Goal: Transaction & Acquisition: Purchase product/service

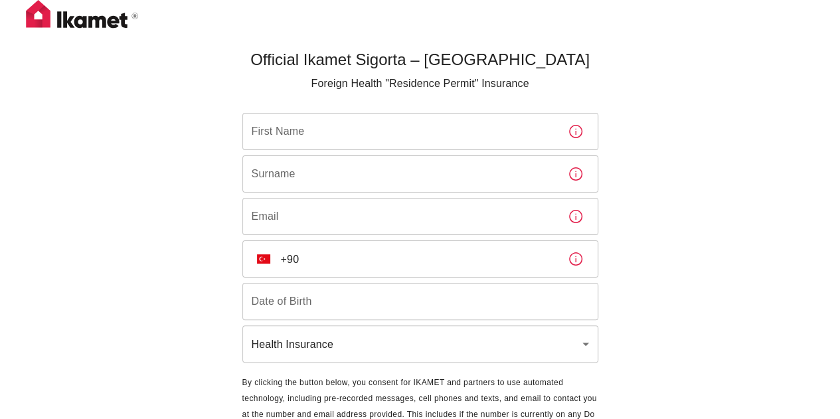
click at [411, 130] on input "First Name" at bounding box center [400, 131] width 315 height 37
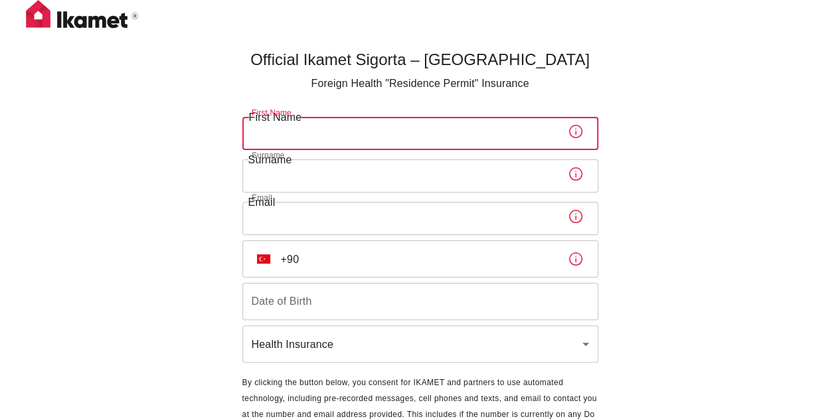
type input "[PERSON_NAME]"
type input "Bissochi"
type input "hannabissochi@gmail.com"
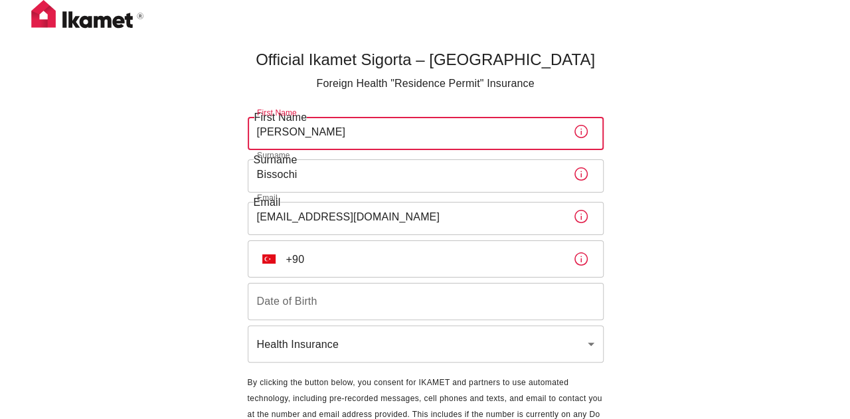
scroll to position [66, 0]
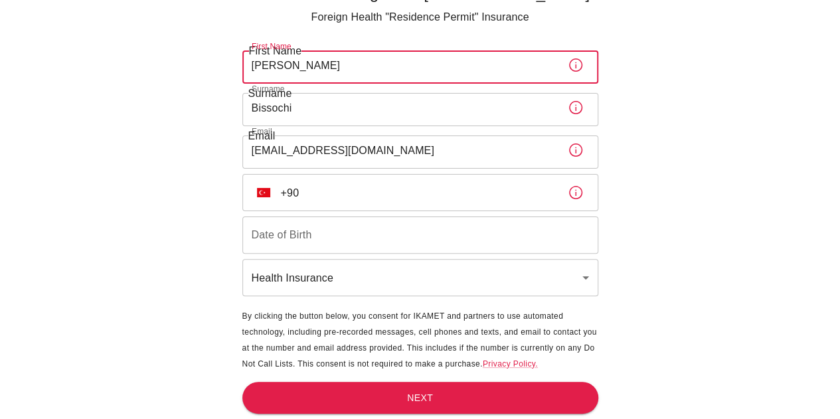
click at [330, 181] on input "+90" at bounding box center [419, 192] width 276 height 37
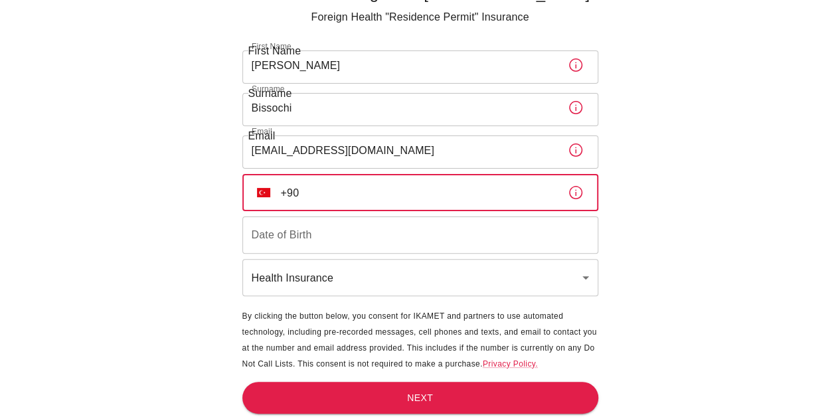
click at [264, 191] on img "Select country" at bounding box center [263, 192] width 13 height 9
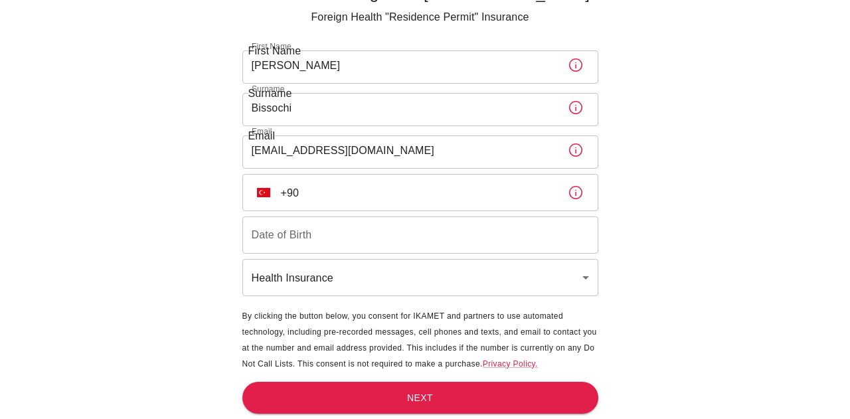
scroll to position [1370, 0]
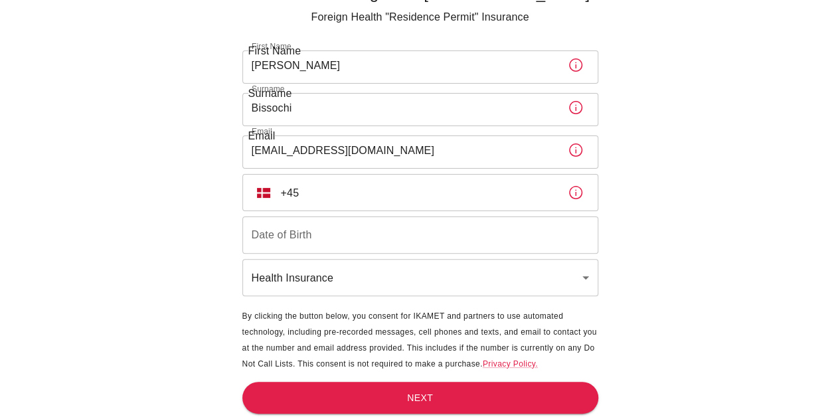
click at [389, 193] on input "+45" at bounding box center [419, 192] width 276 height 37
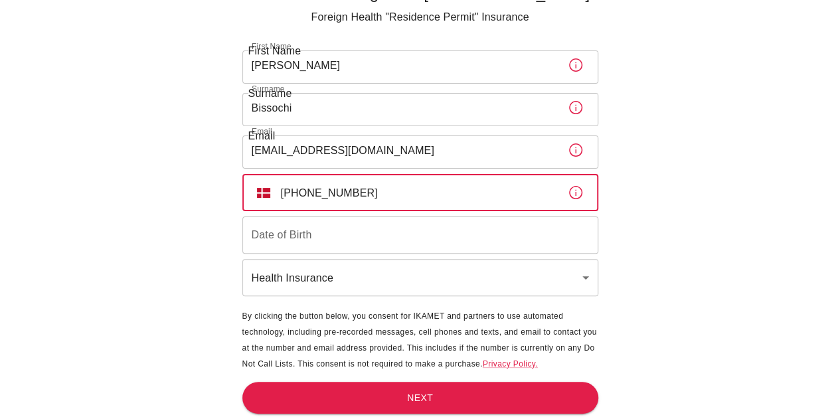
type input "+45 29 24 01 75"
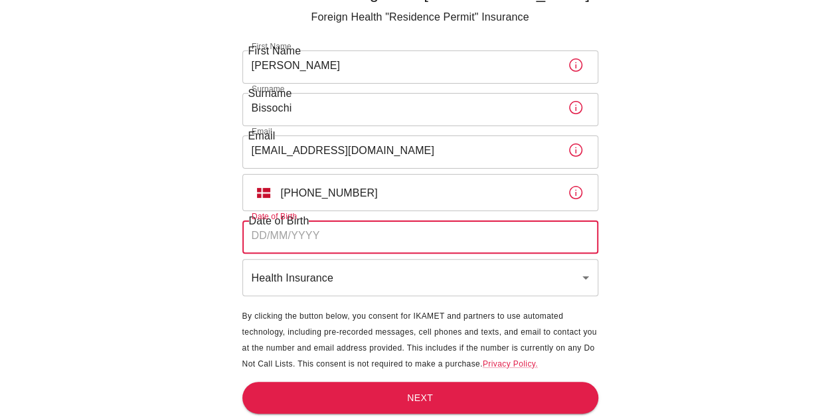
click at [342, 236] on input "Date of Birth" at bounding box center [421, 235] width 356 height 37
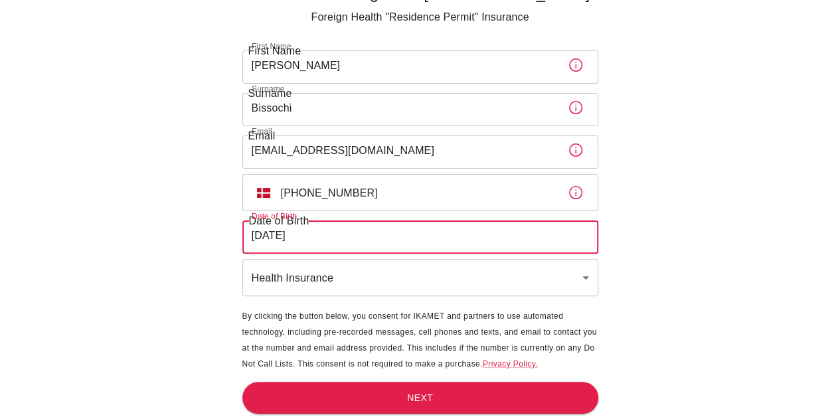
click at [330, 237] on input "13/04/2025" at bounding box center [421, 235] width 356 height 37
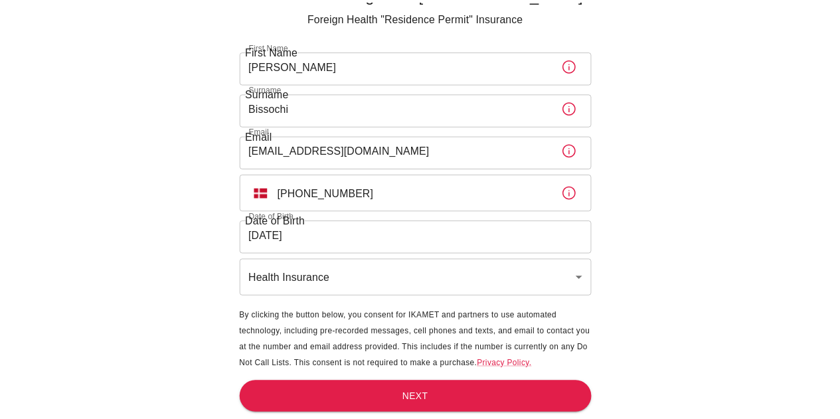
scroll to position [1103, 0]
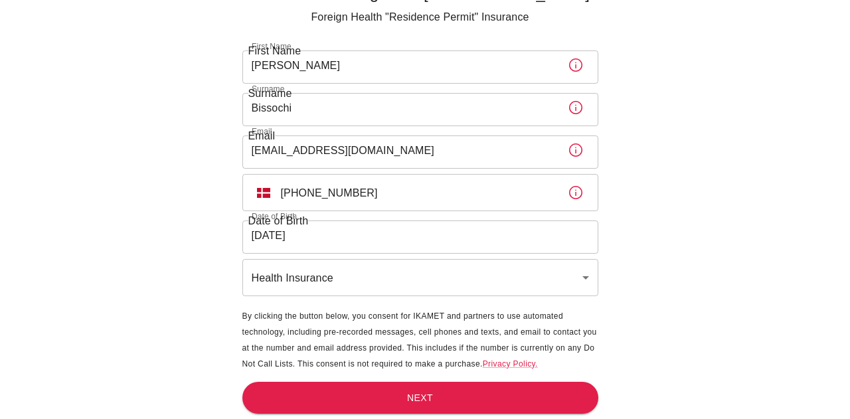
type input "31/05/2003"
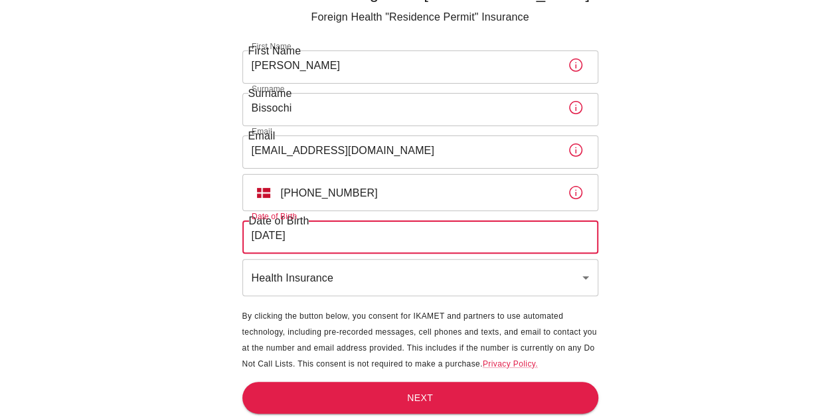
click at [440, 389] on button "Next" at bounding box center [421, 398] width 356 height 33
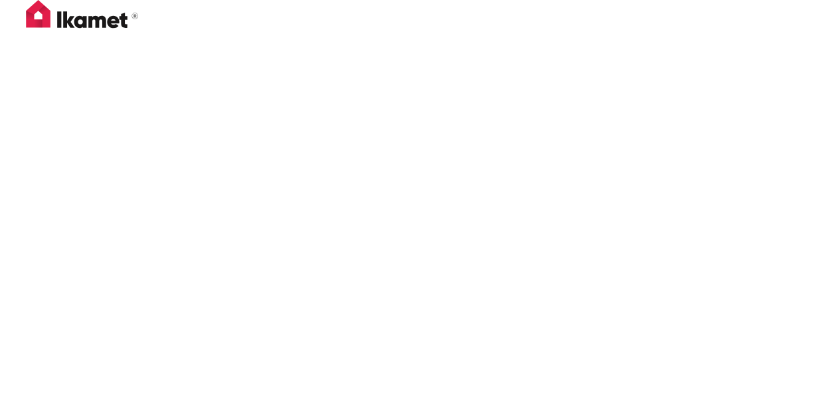
scroll to position [1, 0]
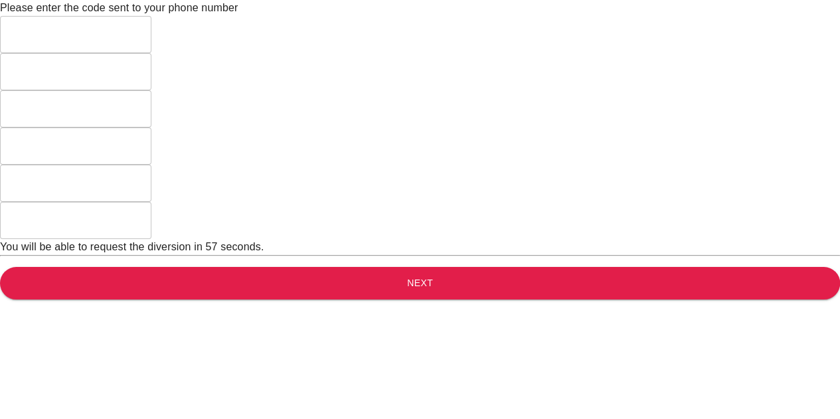
click at [151, 53] on input "text" at bounding box center [75, 34] width 151 height 37
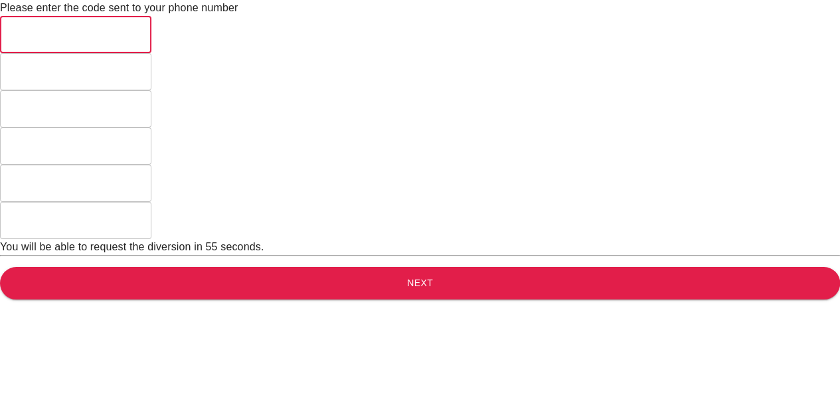
type input "5"
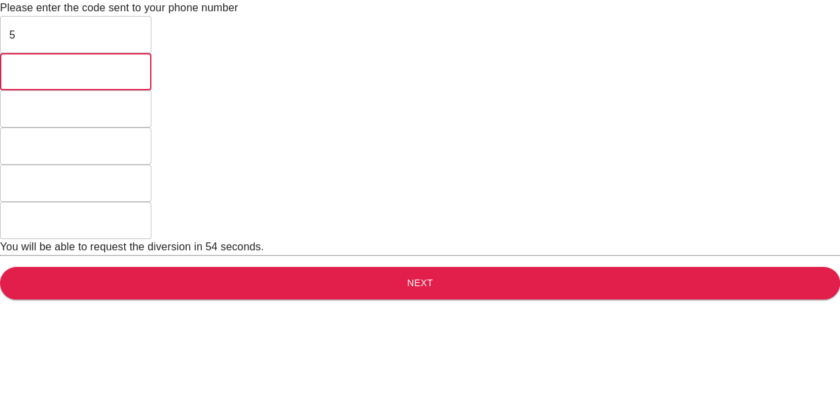
type input "2"
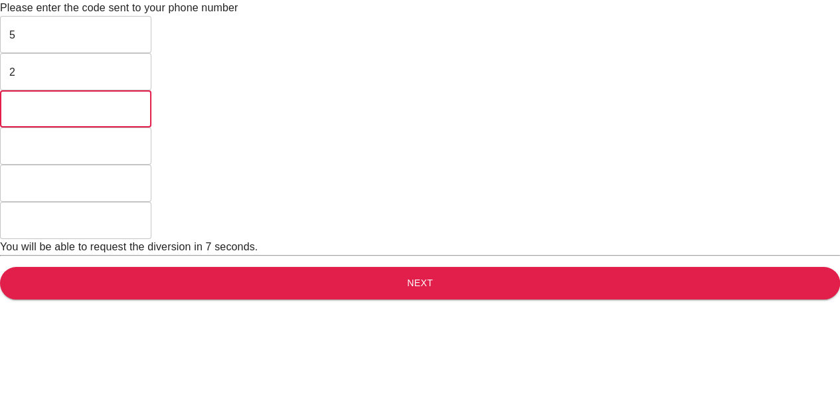
type input "5"
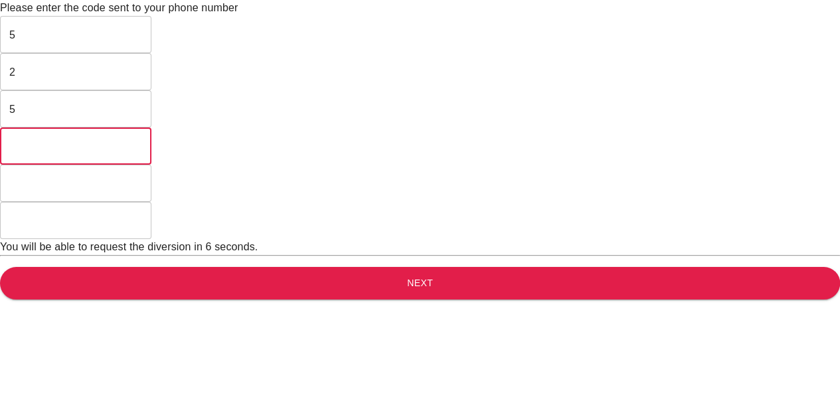
type input "3"
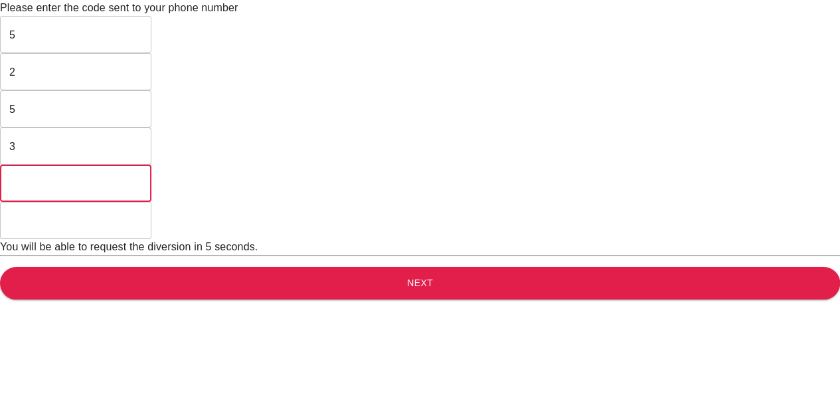
type input "4"
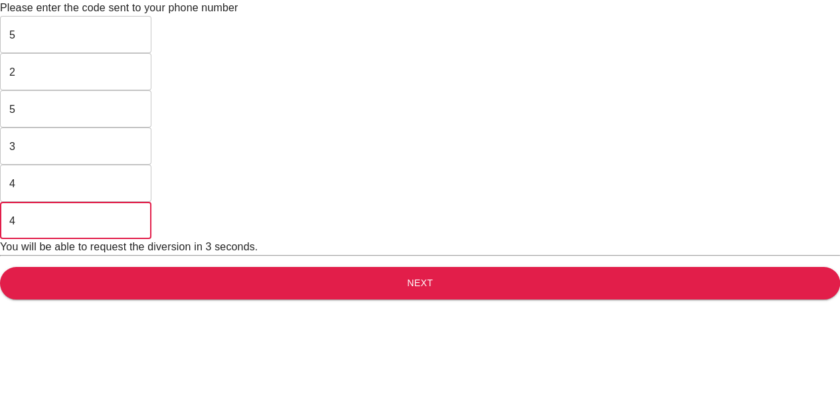
type input "4"
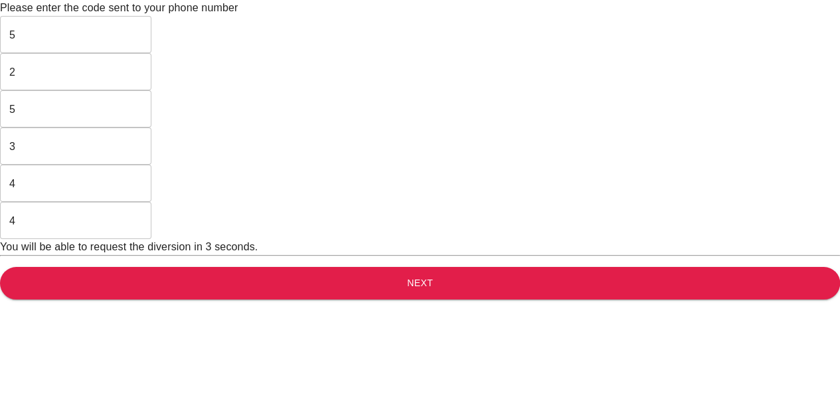
click at [371, 272] on button "Next" at bounding box center [420, 283] width 840 height 33
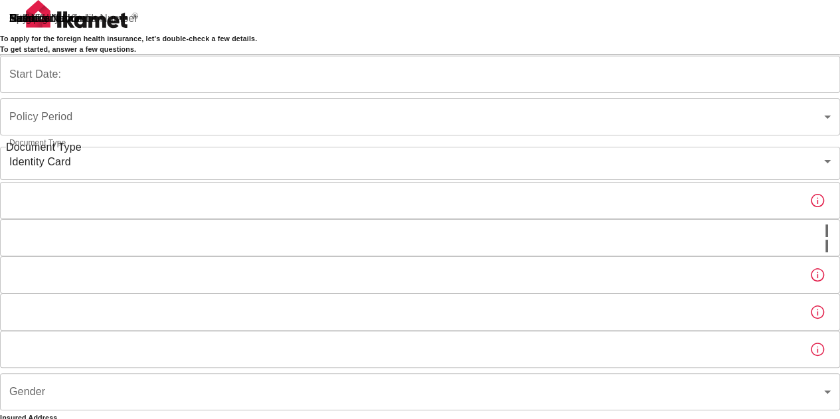
type input "b7343ef8-d55e-4554-96a8-76e30347e985"
click at [352, 93] on input "13/09/2025" at bounding box center [420, 74] width 840 height 37
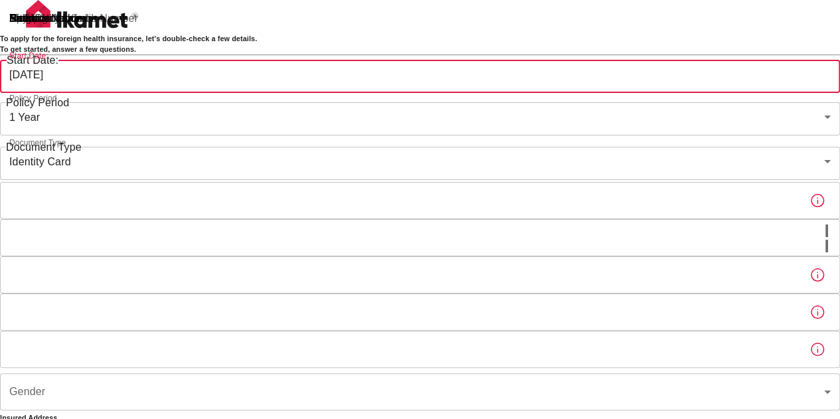
click at [290, 93] on input "14/09/2025" at bounding box center [420, 74] width 840 height 37
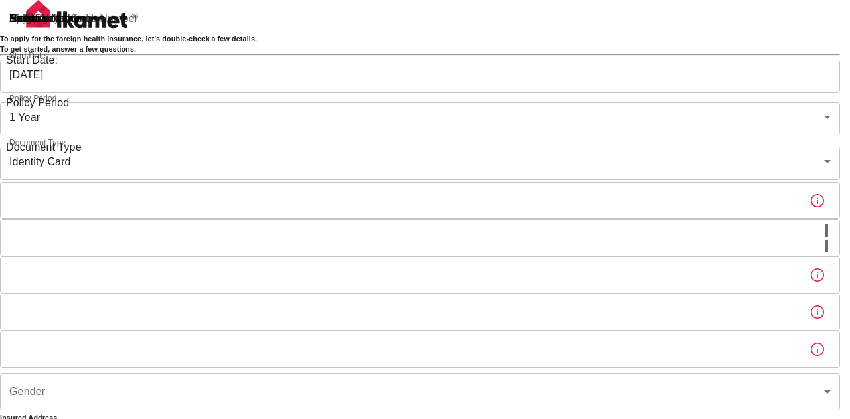
type input "15/09/2025"
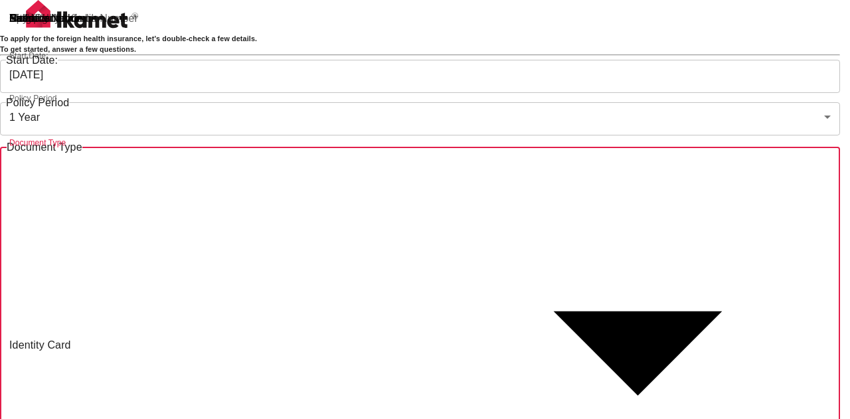
type input "passport"
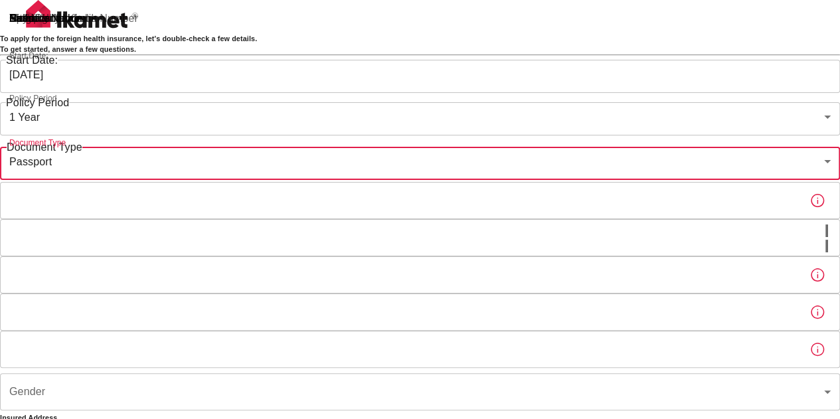
click at [351, 219] on input "Passport or Kimlik Number" at bounding box center [399, 200] width 799 height 37
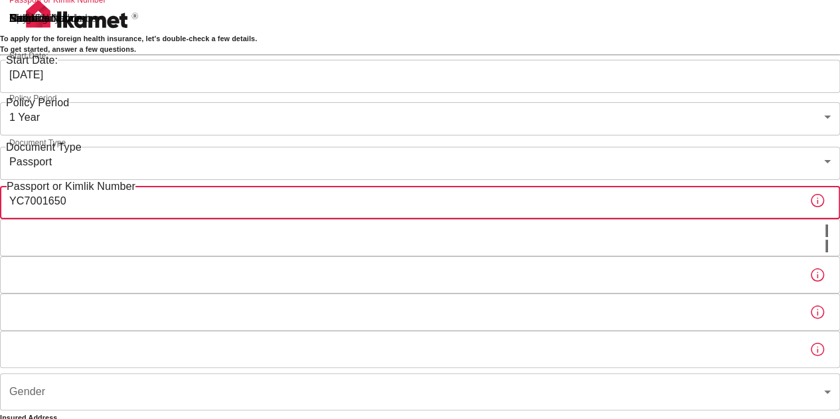
type input "YC7001650"
click at [311, 256] on input "Nationality" at bounding box center [413, 237] width 826 height 37
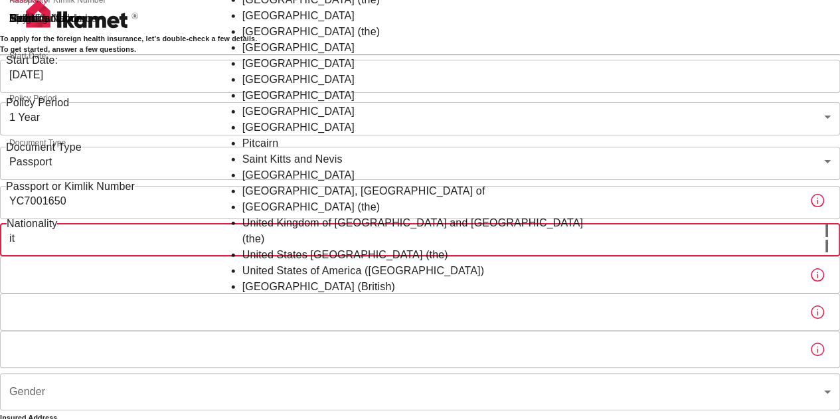
click at [272, 72] on li "Italy" at bounding box center [421, 64] width 356 height 16
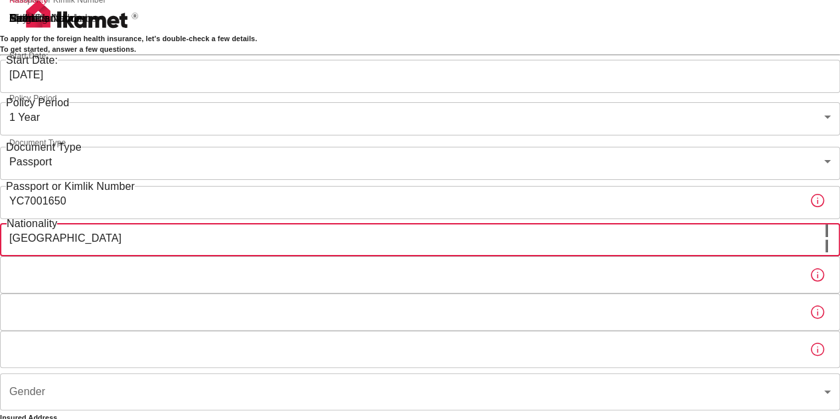
type input "Italy"
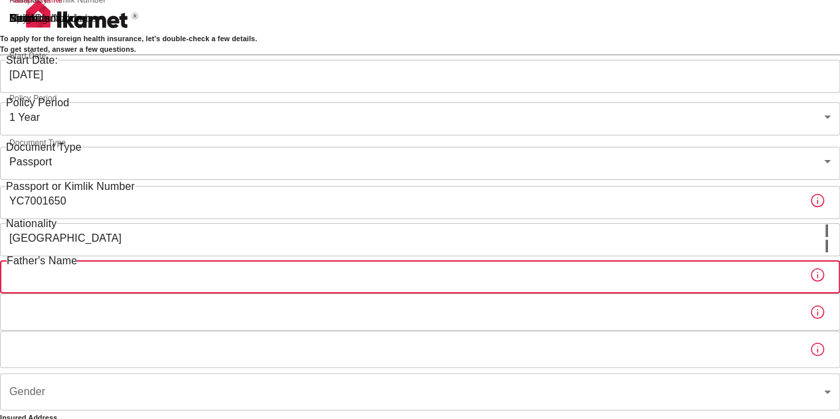
click at [306, 294] on input "Father's Name" at bounding box center [399, 274] width 799 height 37
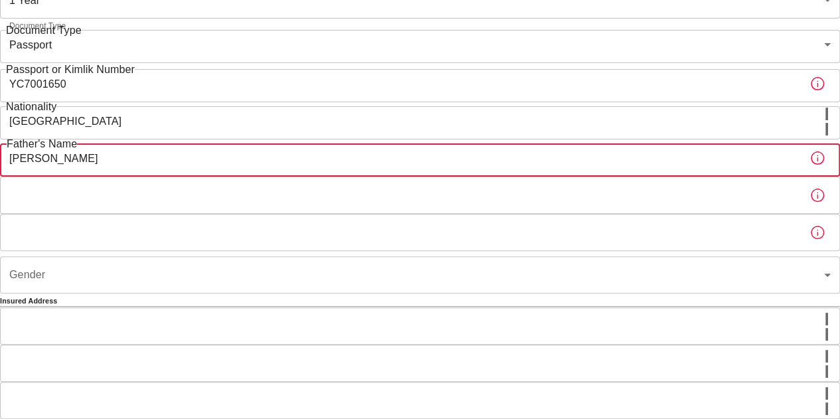
type input "Marco Antonio Bissochi"
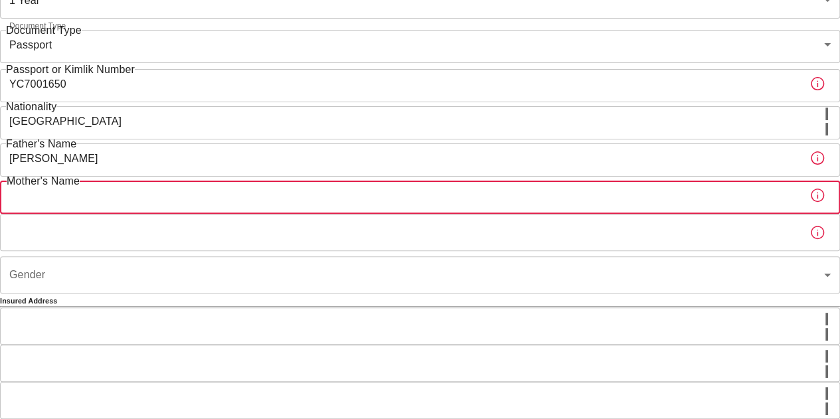
click at [293, 214] on input "Mother's Name" at bounding box center [399, 195] width 799 height 37
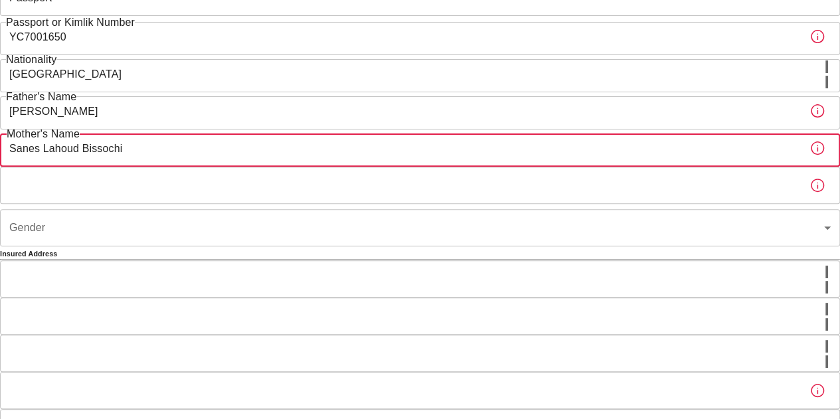
scroll to position [167, 0]
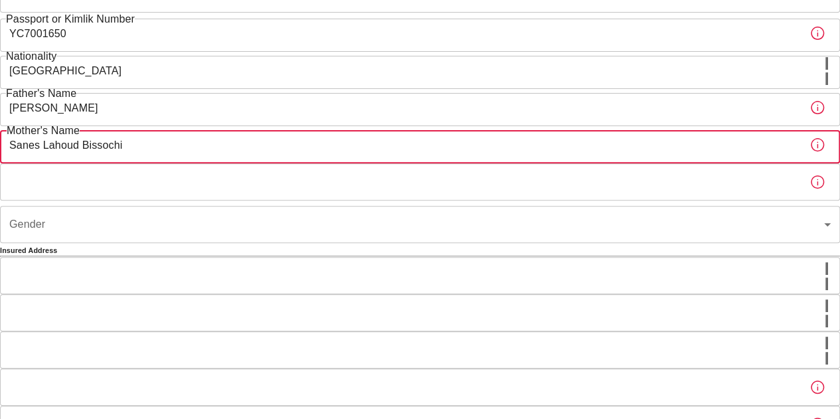
type input "Sanes Lahoud Bissochi"
click at [282, 201] on input "Birth Place" at bounding box center [399, 181] width 799 height 37
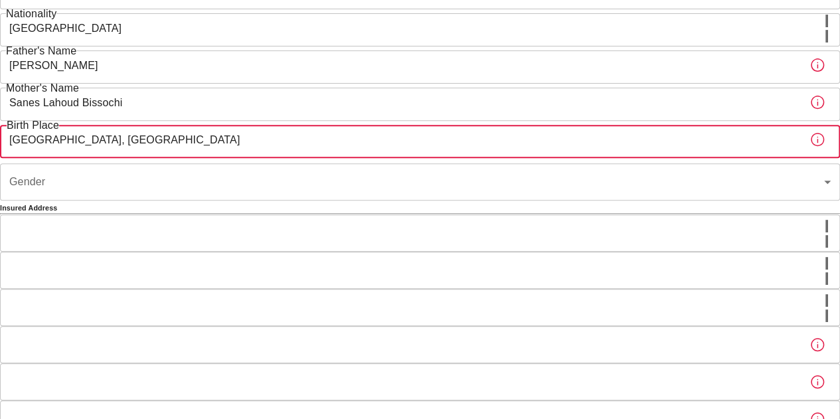
scroll to position [211, 0]
type input "Sao Paulo, Brasil"
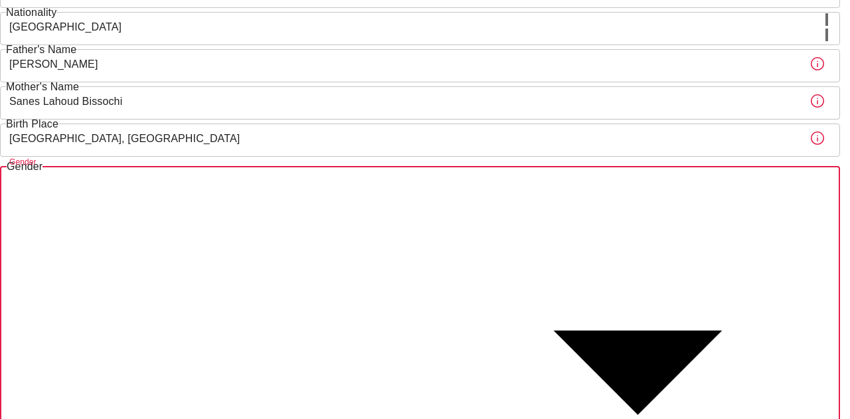
type input "female"
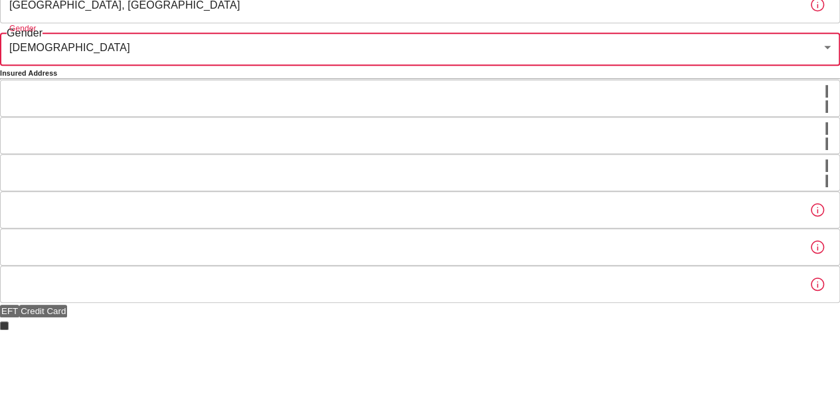
scroll to position [356, 0]
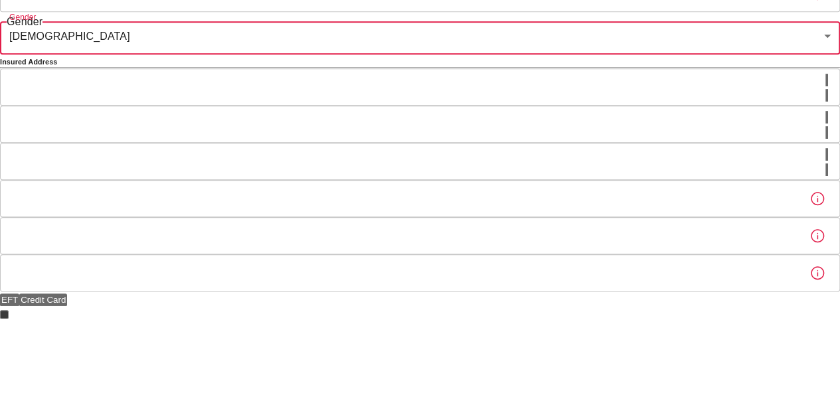
click at [271, 106] on input "City" at bounding box center [413, 86] width 826 height 37
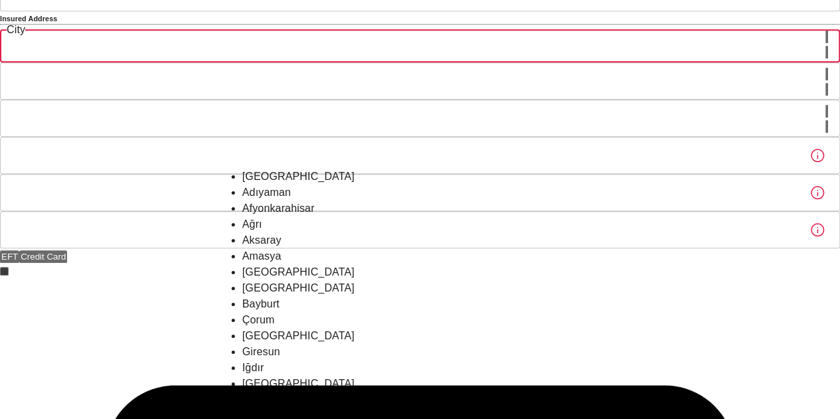
scroll to position [409, 0]
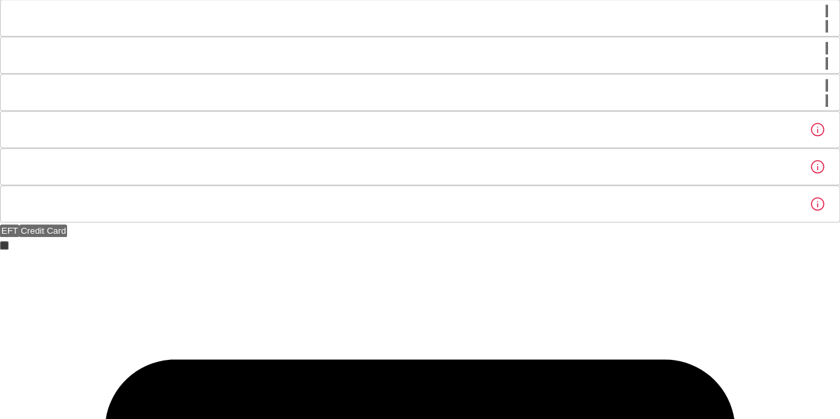
scroll to position [426, 0]
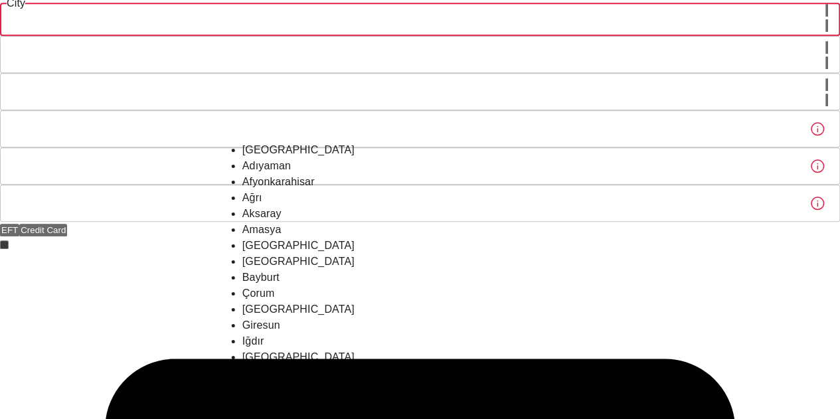
click at [289, 36] on input "City" at bounding box center [413, 17] width 826 height 37
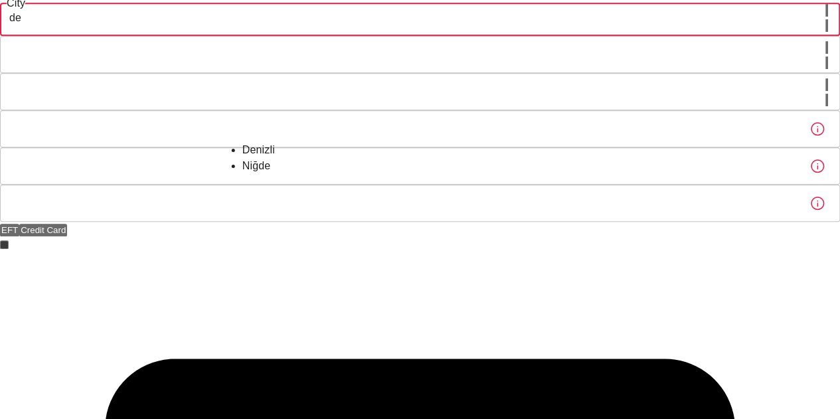
type input "d"
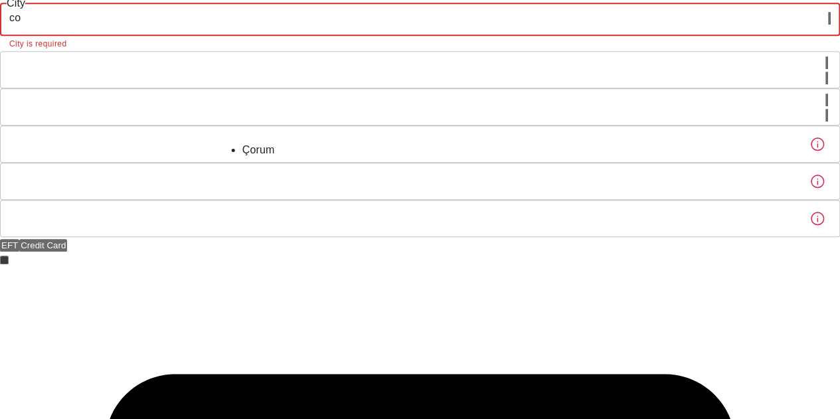
type input "c"
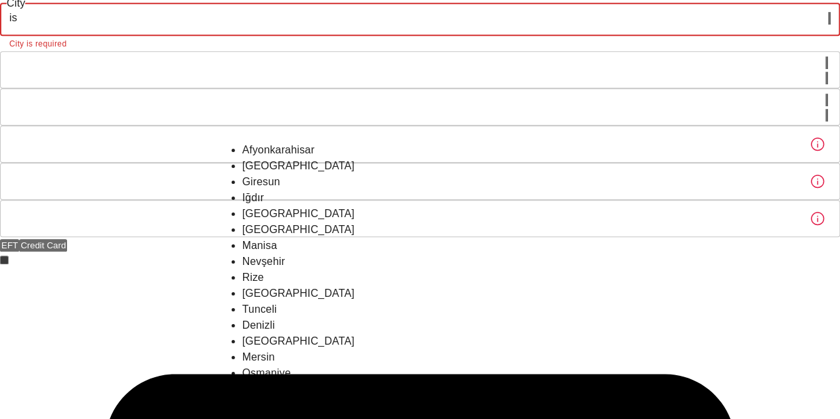
scroll to position [0, 0]
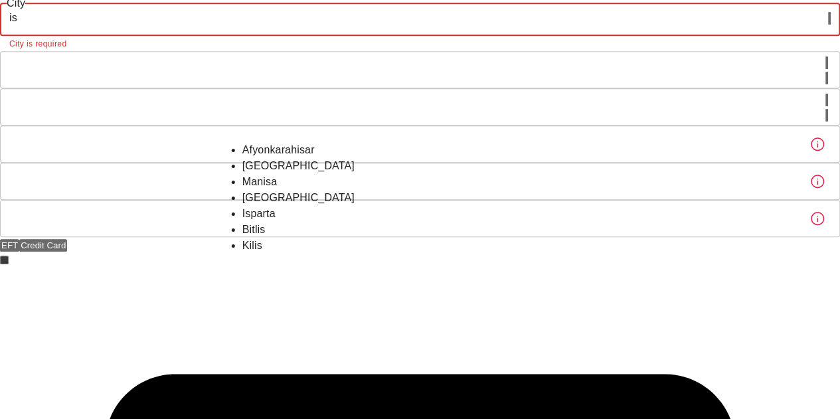
click at [267, 174] on li "İstanbul" at bounding box center [421, 166] width 356 height 16
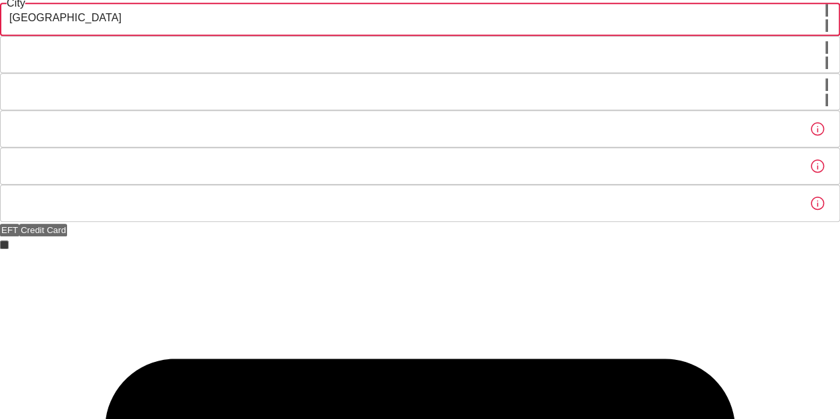
type input "İstanbul"
click at [300, 73] on input "Town" at bounding box center [413, 54] width 826 height 37
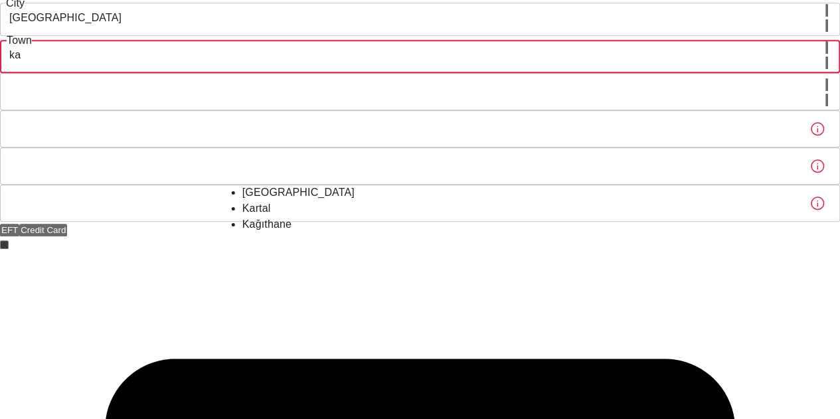
click at [288, 201] on li "Kadıköy" at bounding box center [421, 193] width 356 height 16
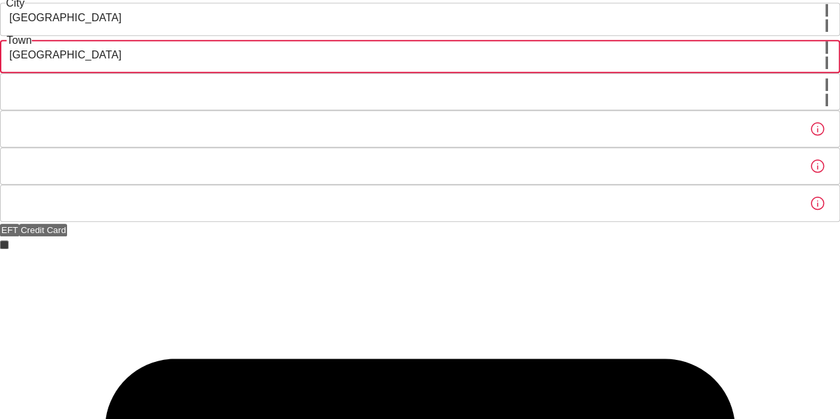
type input "Kadıköy"
click at [294, 110] on div "Neighborhood Neighborhood" at bounding box center [420, 91] width 840 height 37
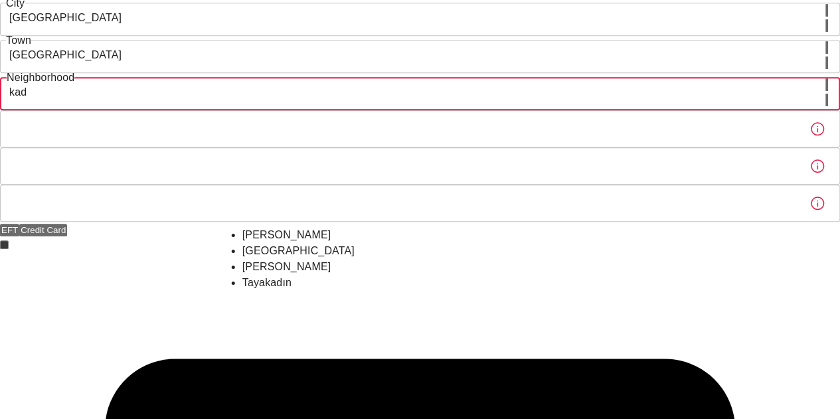
click at [289, 259] on li "Kadıköy" at bounding box center [421, 251] width 356 height 16
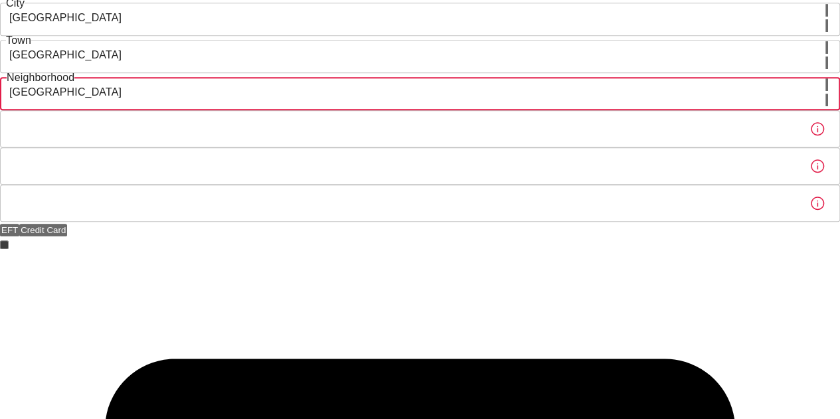
type input "Kadıköy"
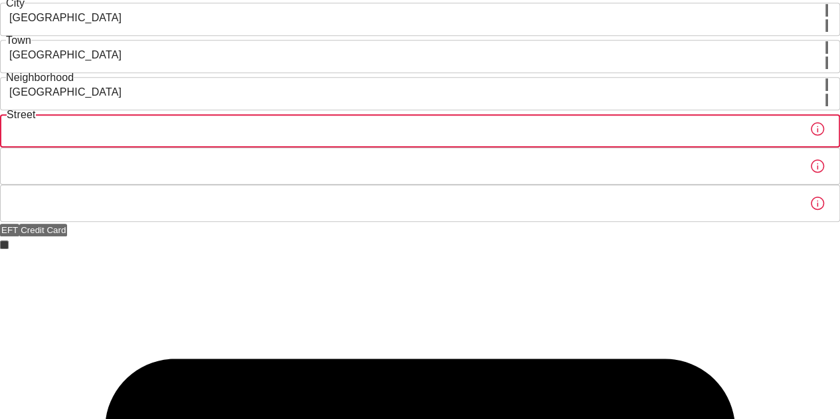
click at [290, 147] on input "Street" at bounding box center [399, 128] width 799 height 37
type input "Rasimpasa, Onan Sk."
click at [310, 185] on input "Building Number" at bounding box center [399, 165] width 799 height 37
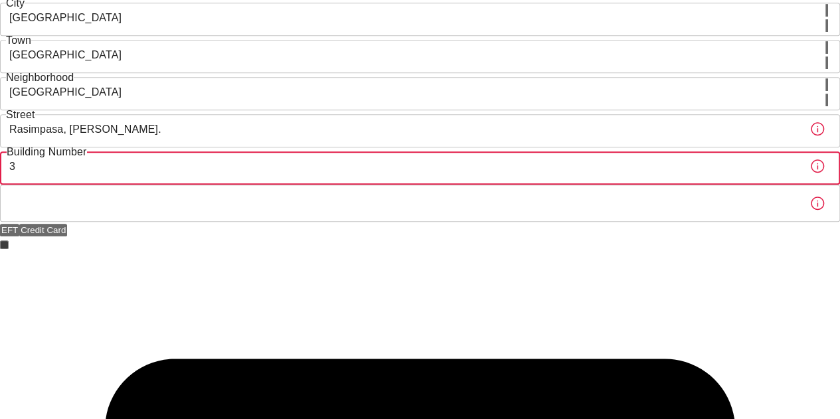
type input "3"
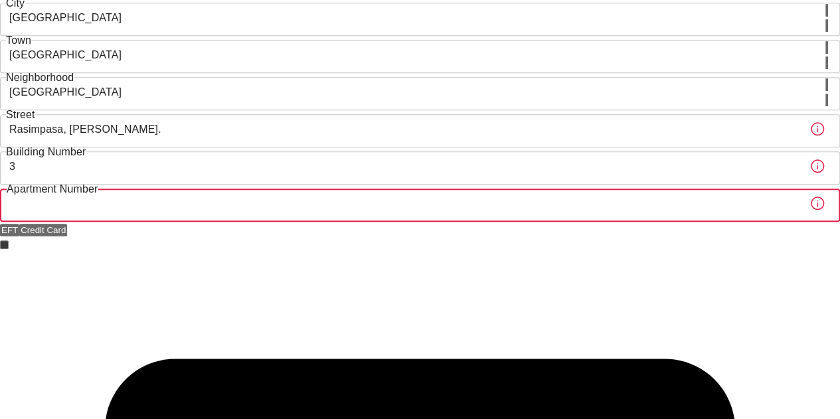
click at [331, 222] on input "Apartment Number" at bounding box center [399, 203] width 799 height 37
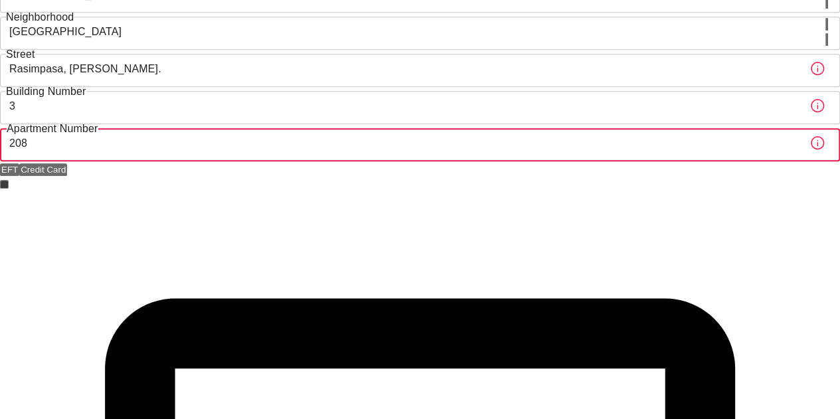
scroll to position [498, 0]
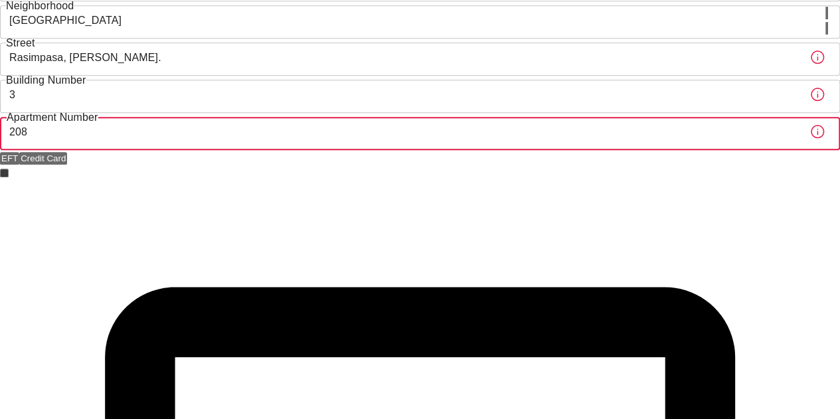
type input "208"
click at [67, 165] on button "Credit Card" at bounding box center [43, 158] width 48 height 13
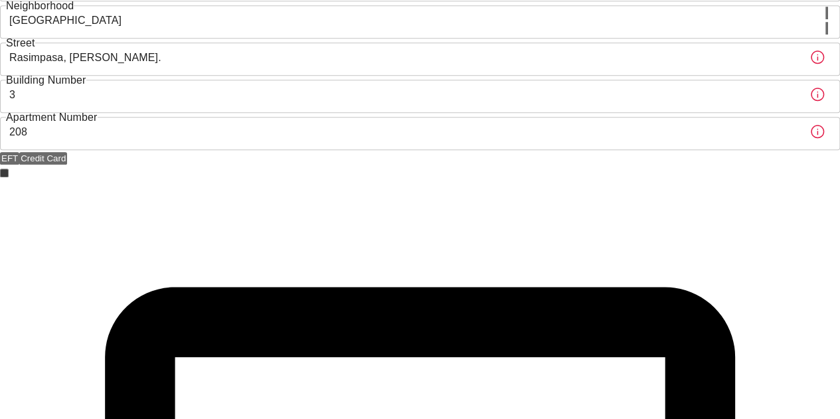
scroll to position [610, 0]
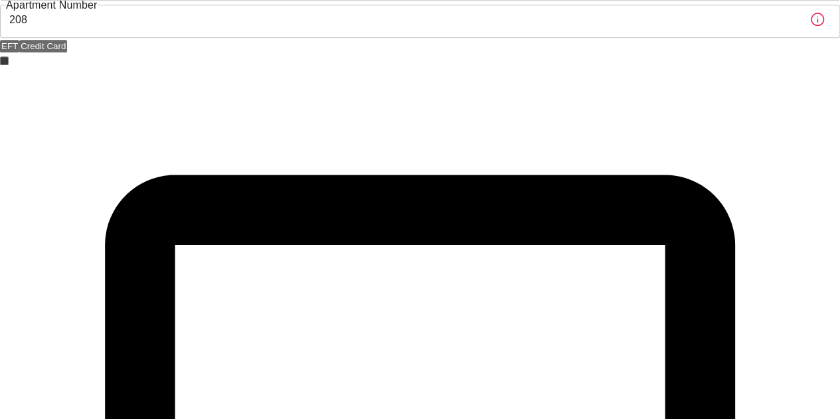
click at [9, 65] on input "I have read and accept the Privacy Policy and User Agreement" at bounding box center [4, 60] width 9 height 9
checkbox input "true"
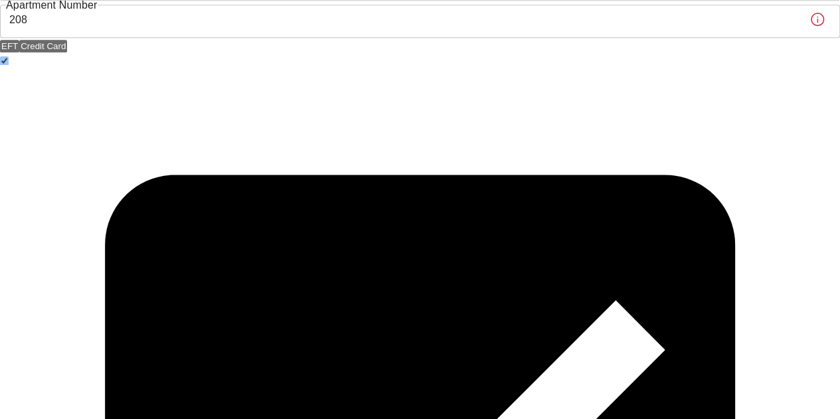
checkbox input "true"
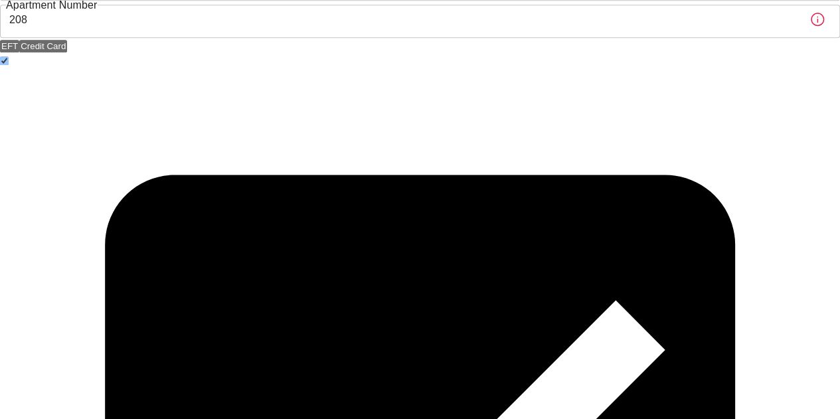
checkbox input "true"
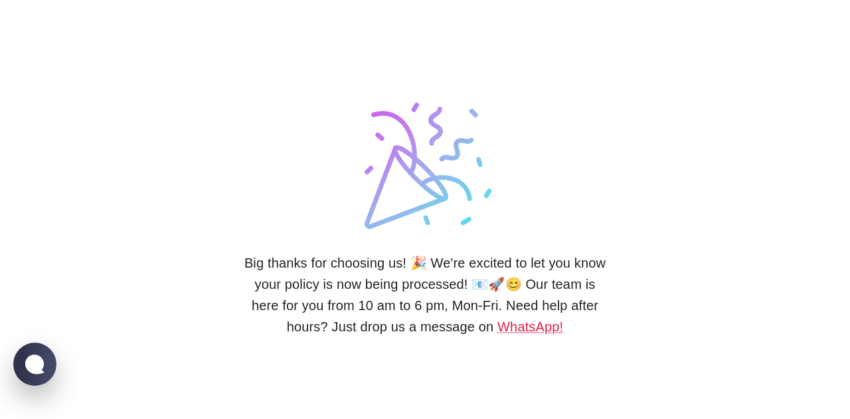
click at [516, 328] on link "WhatsApp!" at bounding box center [531, 327] width 66 height 15
